Goal: Transaction & Acquisition: Purchase product/service

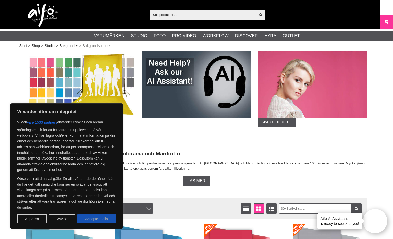
click at [103, 221] on button "Acceptera alla" at bounding box center [96, 218] width 39 height 9
checkbox input "true"
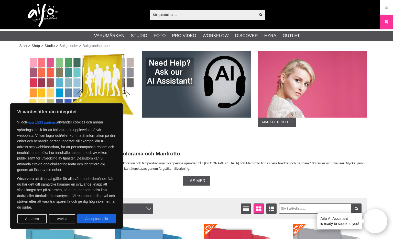
checkbox input "true"
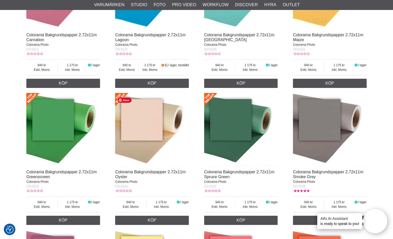
scroll to position [680, 0]
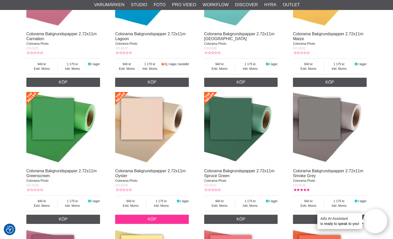
click at [139, 221] on link "Köp" at bounding box center [152, 219] width 74 height 9
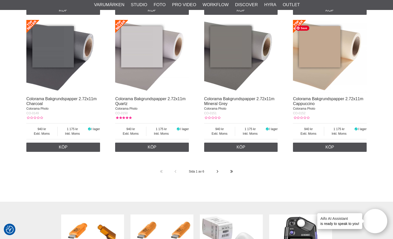
scroll to position [1037, 0]
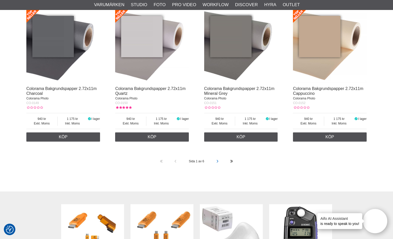
click at [218, 163] on icon at bounding box center [218, 161] width 4 height 14
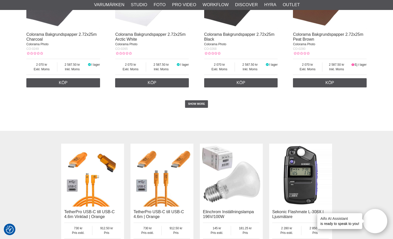
scroll to position [1094, 0]
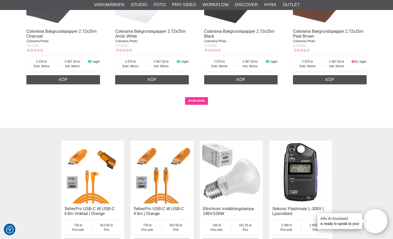
click at [203, 105] on link "SHOW MORE" at bounding box center [196, 101] width 23 height 8
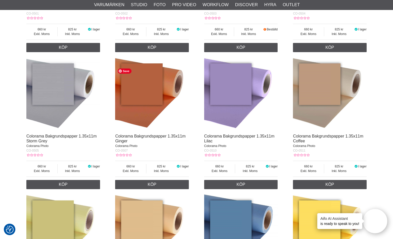
scroll to position [2498, 0]
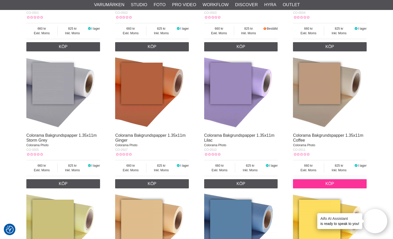
click at [325, 188] on link "Köp" at bounding box center [330, 183] width 74 height 9
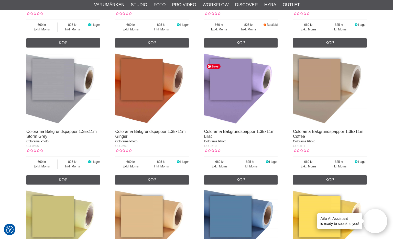
scroll to position [2504, 0]
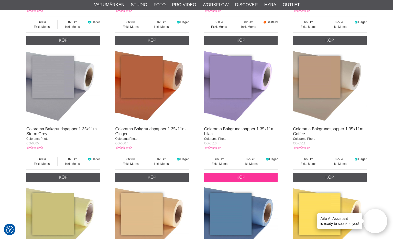
click at [243, 182] on link "Köp" at bounding box center [241, 177] width 74 height 9
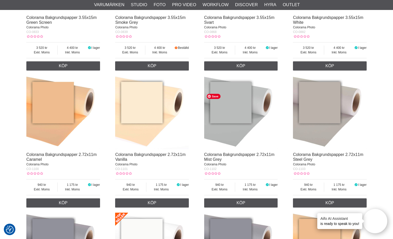
scroll to position [4266, 0]
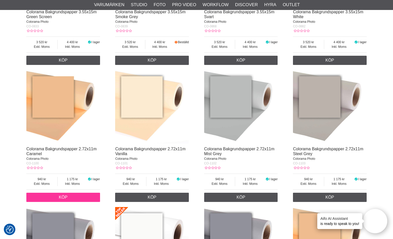
click at [74, 202] on link "Köp" at bounding box center [63, 197] width 74 height 9
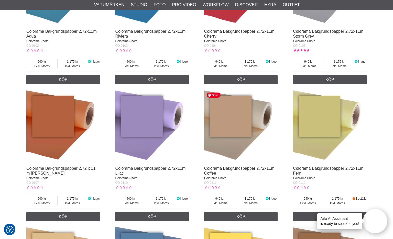
scroll to position [0, 0]
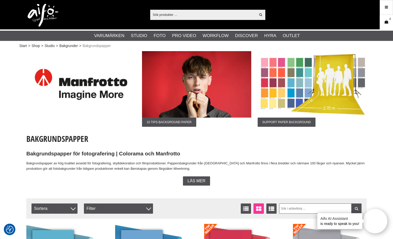
click at [385, 25] on icon at bounding box center [386, 22] width 5 height 6
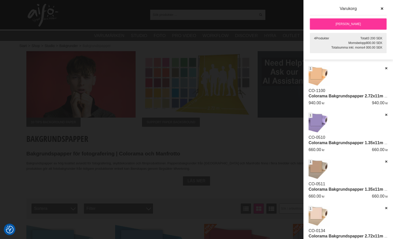
click at [319, 171] on img at bounding box center [318, 169] width 21 height 21
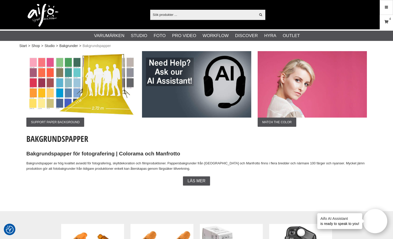
click at [385, 22] on icon at bounding box center [386, 22] width 5 height 6
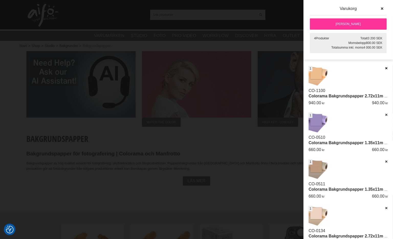
click at [385, 68] on icon at bounding box center [385, 68] width 3 height 4
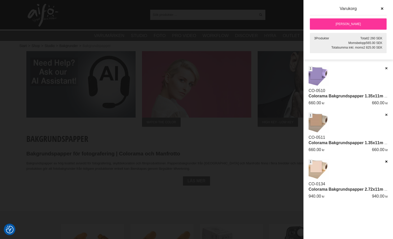
click at [385, 161] on icon at bounding box center [385, 162] width 3 height 4
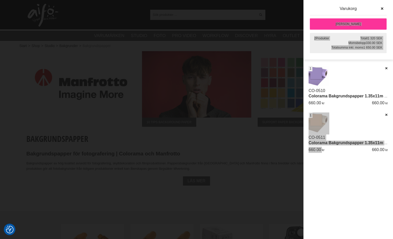
drag, startPoint x: 390, startPoint y: 151, endPoint x: 312, endPoint y: 37, distance: 137.9
click at [312, 37] on div "2 Produkter Totalt 1 320 SEK Momsbelopp 330.00 SEK Totalsumma inkl. moms 1 650.…" at bounding box center [348, 127] width 90 height 224
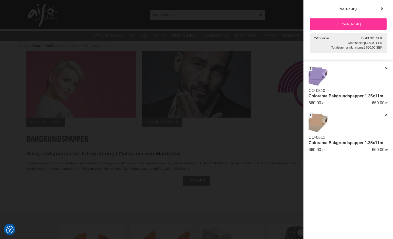
click at [335, 149] on div "CO-0511 Colorama Bakgrundspapper 1.35x11m Coffee st 1 660.00 660.00" at bounding box center [347, 134] width 79 height 43
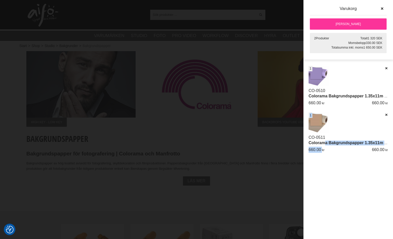
drag, startPoint x: 326, startPoint y: 150, endPoint x: 324, endPoint y: 141, distance: 9.4
click at [324, 141] on div "CO-0511 Colorama Bakgrundspapper 1.35x11m Coffee st 1 660.00 660.00" at bounding box center [347, 134] width 79 height 43
click at [327, 150] on div "CO-0511 Colorama Bakgrundspapper 1.35x11m Coffee st 1 660.00 660.00" at bounding box center [347, 134] width 79 height 43
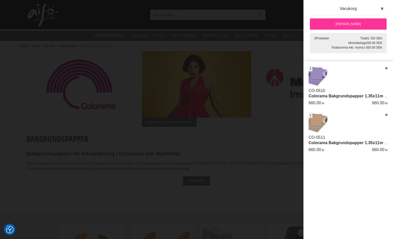
click at [388, 149] on div "Artikelkod Benämning Antal Pris Rabatt Belopp Radera Datum CO-0511 Colorama Bak…" at bounding box center [348, 115] width 90 height 98
click at [374, 174] on div "Artikelkod Benämning Antal Pris Rabatt Belopp Radera Datum CO-0511 Colorama Bak…" at bounding box center [348, 152] width 90 height 173
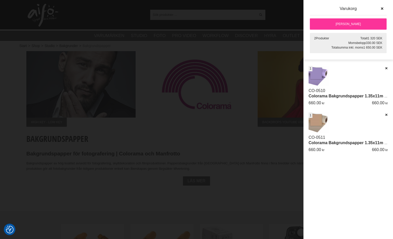
click at [387, 144] on link "Colorama Bakgrundspapper 1.35x11m Coffee" at bounding box center [352, 143] width 88 height 4
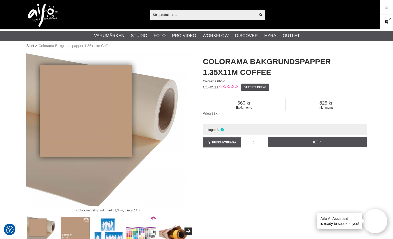
click at [388, 22] on icon at bounding box center [386, 22] width 5 height 6
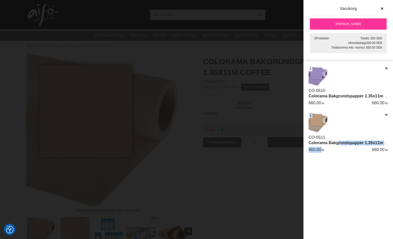
drag, startPoint x: 389, startPoint y: 151, endPoint x: 338, endPoint y: 142, distance: 52.7
click at [338, 142] on div "Artikelkod Benämning Antal Pris [GEOGRAPHIC_DATA] Belopp [GEOGRAPHIC_DATA] Datu…" at bounding box center [348, 115] width 90 height 98
drag, startPoint x: 307, startPoint y: 76, endPoint x: 390, endPoint y: 130, distance: 98.9
click at [390, 130] on div "Artikelkod Benämning Antal Pris Rabatt Belopp Radera Datum CO-0511 Colorama Bak…" at bounding box center [348, 115] width 90 height 98
drag, startPoint x: 390, startPoint y: 150, endPoint x: 314, endPoint y: 79, distance: 104.4
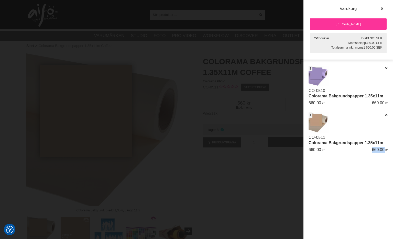
click at [314, 79] on div "Artikelkod Benämning Antal Pris Rabatt Belopp Radera Datum CO-0511 Colorama Bak…" at bounding box center [348, 115] width 90 height 98
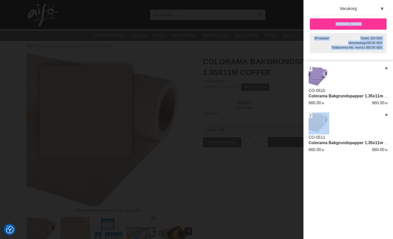
drag, startPoint x: 307, startPoint y: 35, endPoint x: 390, endPoint y: 131, distance: 126.6
click at [390, 131] on div "2 Produkter Totalt 1 320 SEK Momsbelopp 330.00 SEK Totalsumma inkl. moms 1 650.…" at bounding box center [348, 127] width 90 height 224
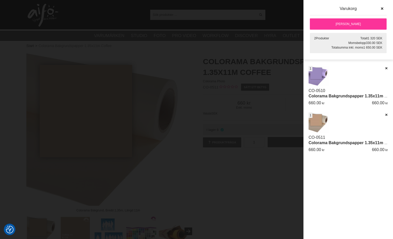
click at [380, 172] on div "Artikelkod Benämning Antal Pris Rabatt Belopp Radera Datum CO-0511 Colorama Bak…" at bounding box center [348, 152] width 90 height 173
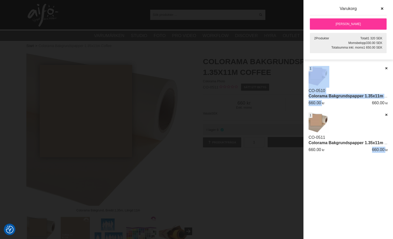
drag, startPoint x: 389, startPoint y: 150, endPoint x: 329, endPoint y: 109, distance: 72.8
click at [329, 109] on div "Artikelkod Benämning Antal Pris Rabatt Belopp Radera Datum CO-0511 Colorama Bak…" at bounding box center [348, 115] width 90 height 98
click at [307, 138] on div "Artikelkod Benämning Antal Pris Rabatt Belopp Radera Datum CO-0511 Colorama Bak…" at bounding box center [348, 115] width 90 height 98
copy div "CO-0511 Colorama Bakgrundspapper 1.35x11m Coffee st 1 660.00 660.00 CO-0510 Col…"
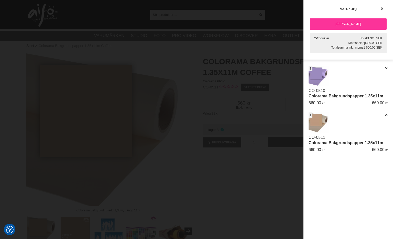
click at [200, 175] on div at bounding box center [196, 119] width 393 height 239
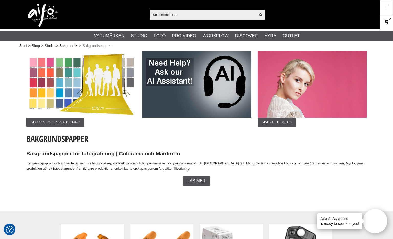
click at [386, 21] on icon at bounding box center [386, 22] width 5 height 6
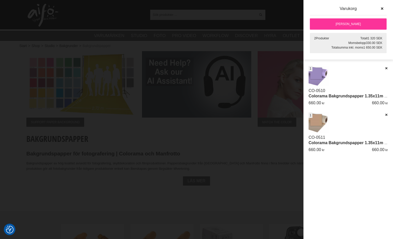
click at [321, 74] on img at bounding box center [318, 76] width 21 height 21
